Goal: Find contact information: Find contact information

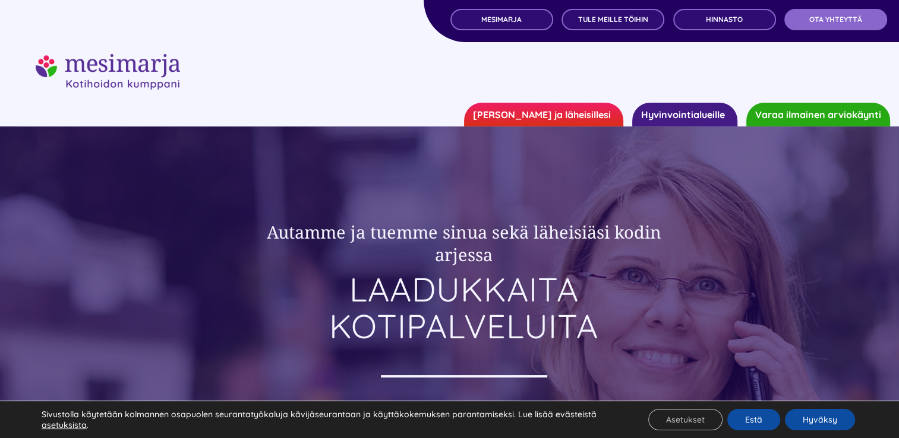
click at [601, 118] on link "[PERSON_NAME] ja läheisillesi" at bounding box center [543, 115] width 159 height 24
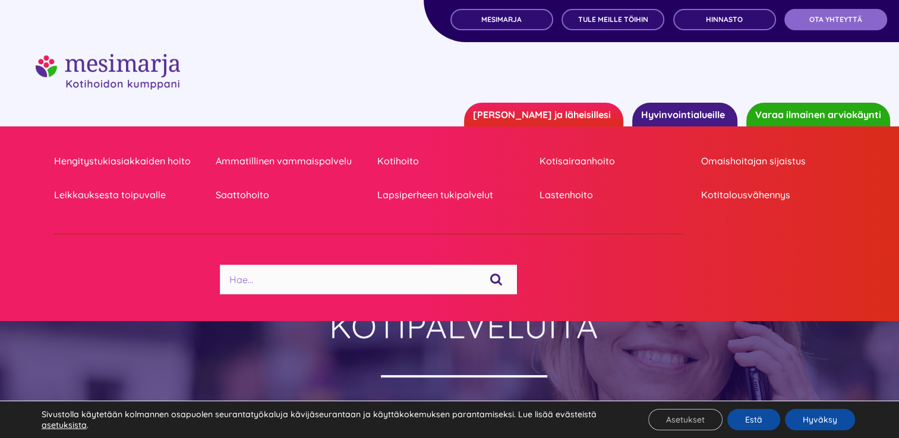
click at [809, 30] on div "MESIMARJA TULE MEILLE TÖIHIN Hinnasto OTA YHTEYTTÄ" at bounding box center [660, 21] width 475 height 42
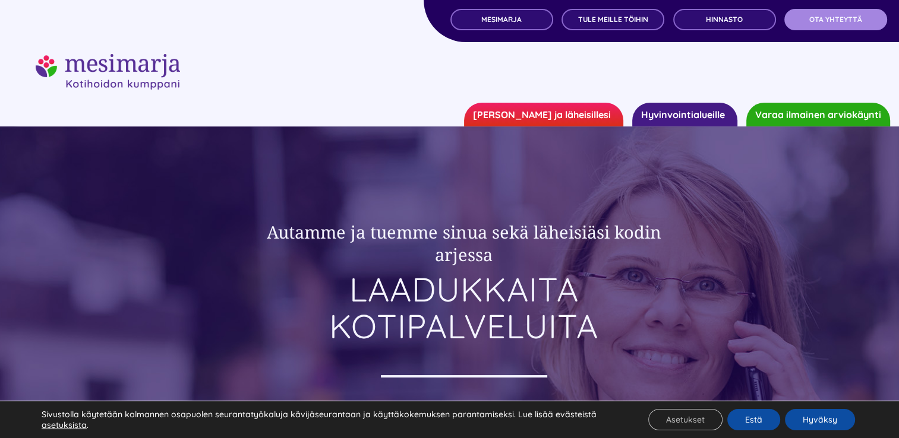
click at [808, 27] on link "OTA YHTEYTTÄ" at bounding box center [835, 19] width 103 height 21
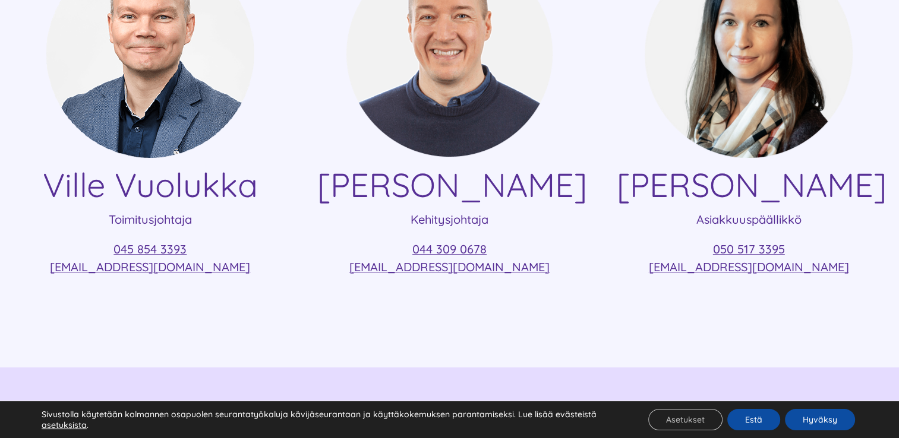
scroll to position [341, 0]
drag, startPoint x: 252, startPoint y: 265, endPoint x: 64, endPoint y: 275, distance: 187.9
click at [64, 275] on p "045 854 3393 [EMAIL_ADDRESS][DOMAIN_NAME]" at bounding box center [150, 259] width 265 height 36
click at [464, 305] on div "[PERSON_NAME] Toimitusjohtaja 045 854 3393 [EMAIL_ADDRESS][DOMAIN_NAME] [PERSON…" at bounding box center [449, 159] width 899 height 419
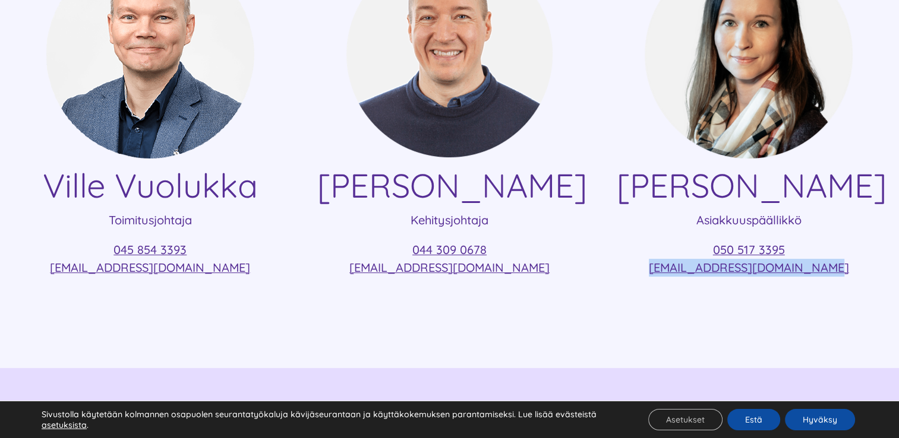
drag, startPoint x: 843, startPoint y: 261, endPoint x: 665, endPoint y: 282, distance: 179.3
click at [665, 282] on div "[PERSON_NAME] Asiakkuuspäällikkö 050 517 3395 [EMAIL_ADDRESS][DOMAIN_NAME]" at bounding box center [748, 119] width 265 height 339
copy link "[EMAIL_ADDRESS][DOMAIN_NAME]"
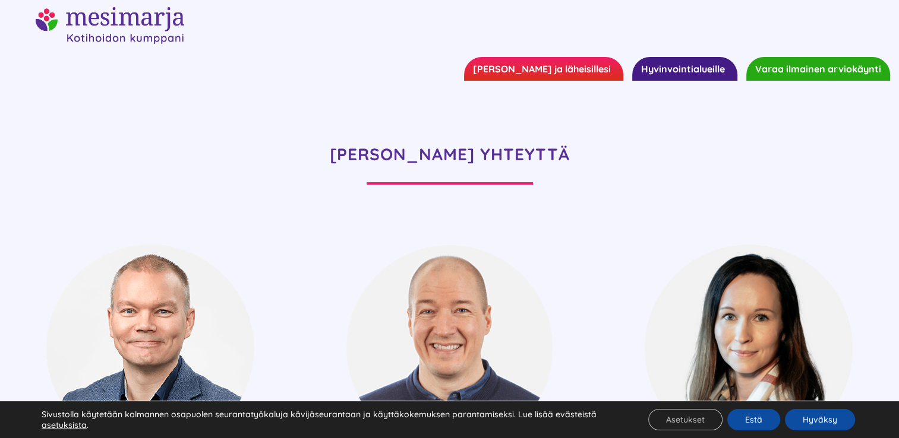
scroll to position [45, 0]
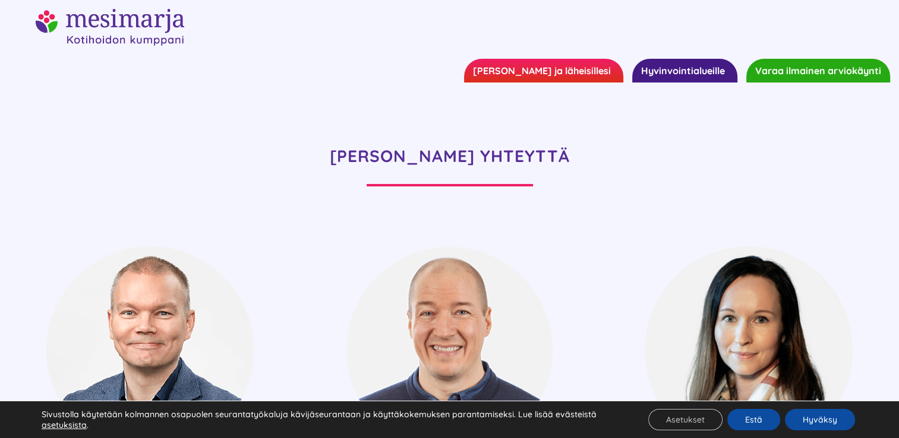
click at [118, 129] on div "[PERSON_NAME] YHTEYTTÄ" at bounding box center [449, 164] width 899 height 163
